Goal: Find specific page/section: Find specific page/section

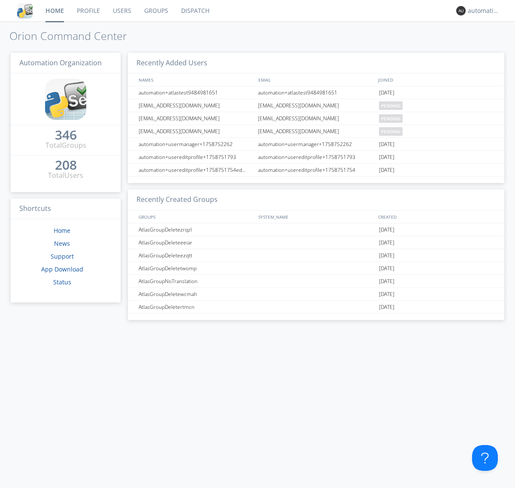
click at [195, 11] on link "Dispatch" at bounding box center [195, 10] width 41 height 21
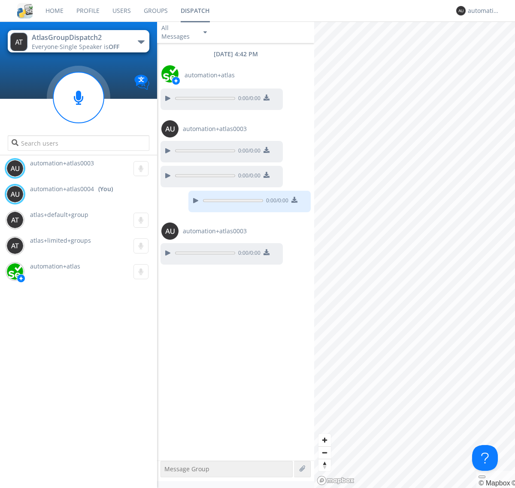
click at [141, 42] on div "button" at bounding box center [141, 41] width 7 height 3
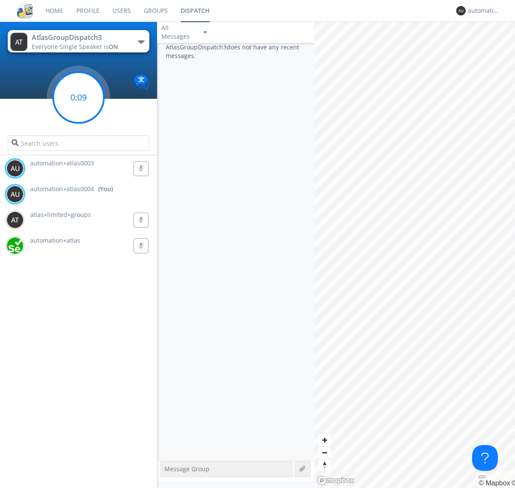
click at [79, 97] on g at bounding box center [78, 97] width 51 height 51
click at [482, 11] on div "automation+atlas0004" at bounding box center [484, 10] width 32 height 9
